Goal: Information Seeking & Learning: Learn about a topic

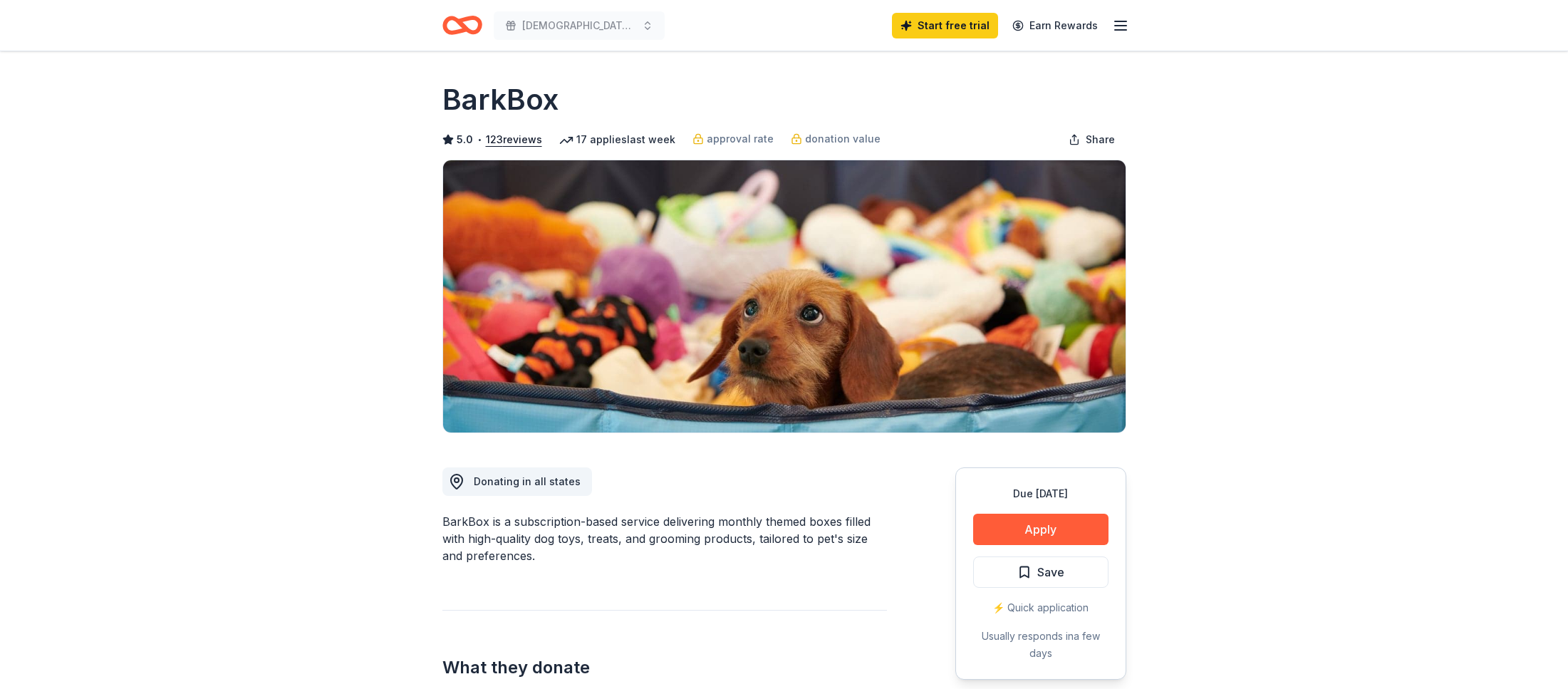
drag, startPoint x: 561, startPoint y: 100, endPoint x: 447, endPoint y: 98, distance: 114.0
click at [447, 101] on div "BarkBox" at bounding box center [784, 100] width 683 height 40
drag, startPoint x: 442, startPoint y: 94, endPoint x: 455, endPoint y: 8, distance: 87.0
click at [476, 89] on h1 "BarkBox" at bounding box center [500, 100] width 116 height 40
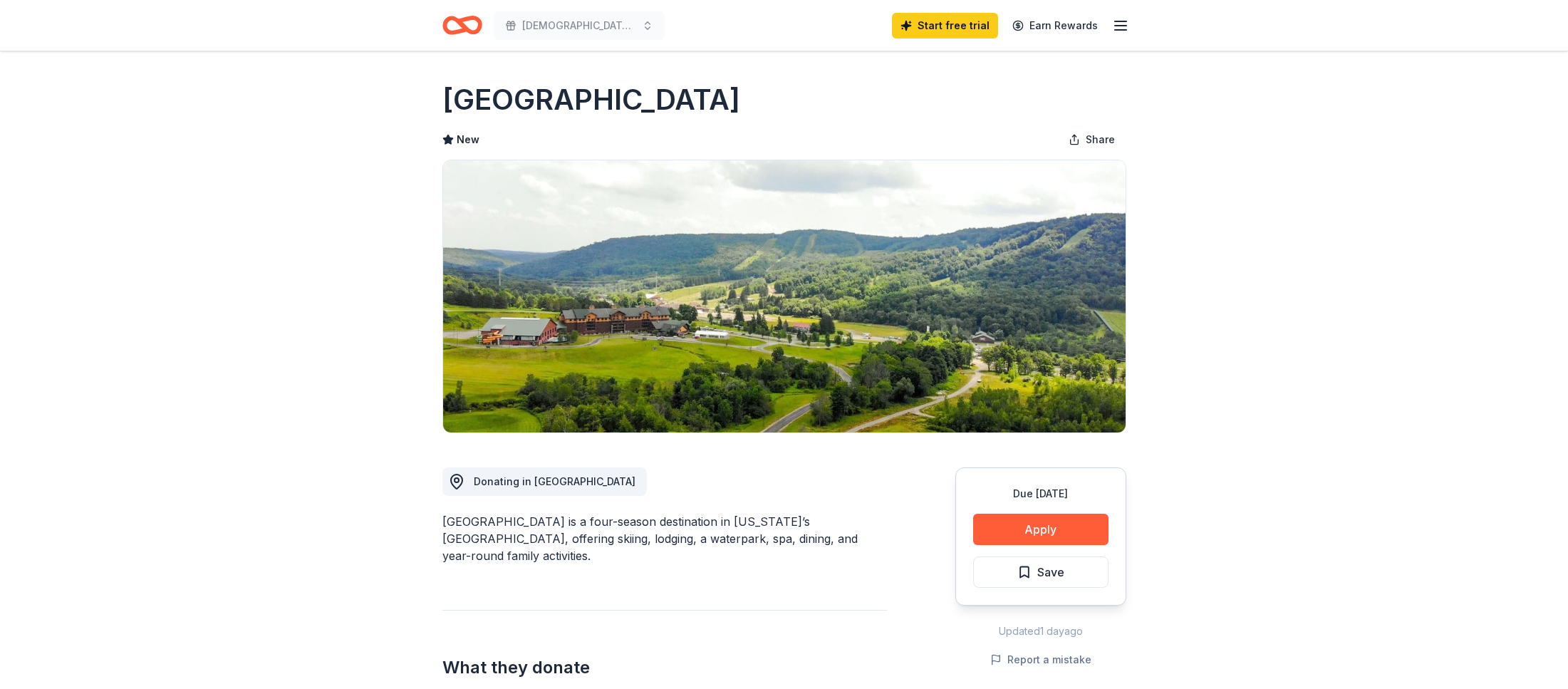
drag, startPoint x: 840, startPoint y: 98, endPoint x: 438, endPoint y: 85, distance: 402.2
click at [449, 93] on h1 "Greek Peak Mountain Resort" at bounding box center [591, 100] width 298 height 40
drag, startPoint x: 447, startPoint y: 98, endPoint x: 1024, endPoint y: 22, distance: 582.0
